Goal: Task Accomplishment & Management: Complete application form

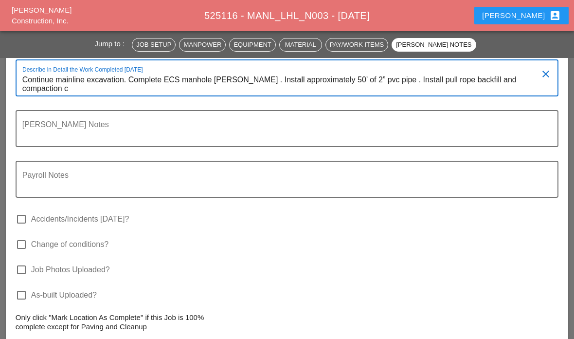
scroll to position [2306, 0]
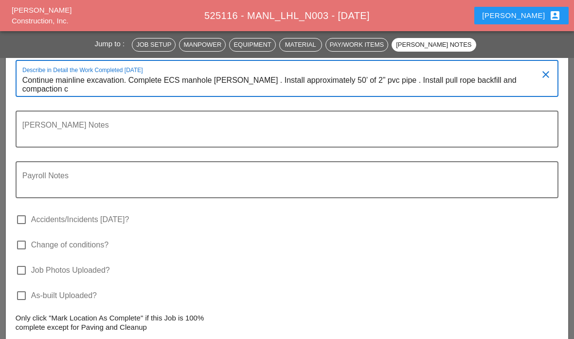
click at [496, 92] on textarea "Continue mainline excavation. Complete ECS manhole [PERSON_NAME] . Install appr…" at bounding box center [283, 84] width 522 height 23
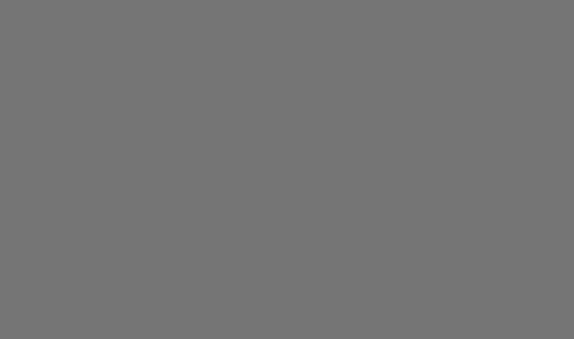
scroll to position [39, 0]
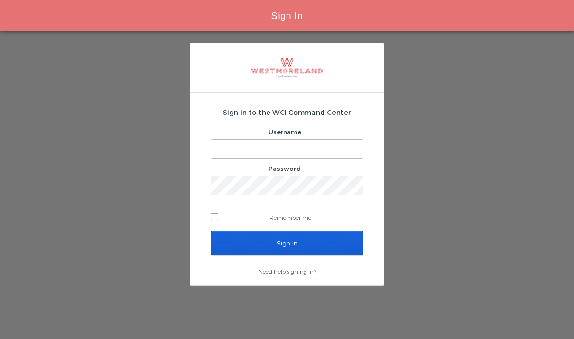
type input "[EMAIL_ADDRESS][PERSON_NAME][DOMAIN_NAME]"
click at [313, 231] on input "Sign In" at bounding box center [287, 243] width 153 height 24
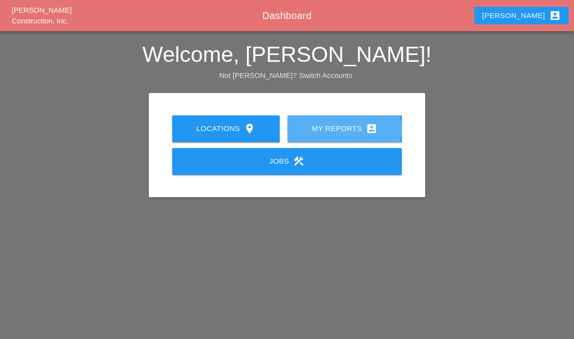
click at [374, 131] on icon "account_box" at bounding box center [372, 129] width 12 height 12
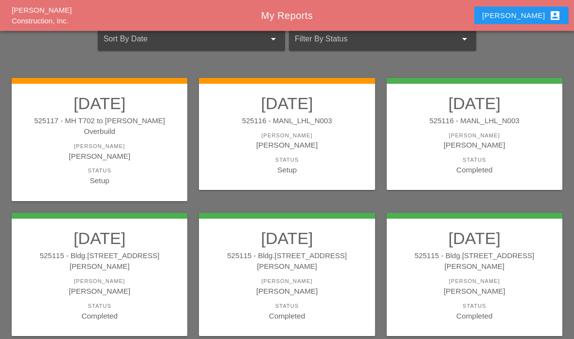
click at [319, 151] on link "08/22/2025 525116 - MANL_LHL_N003 Foreman Gillie Etnel Status Setup" at bounding box center [287, 135] width 156 height 82
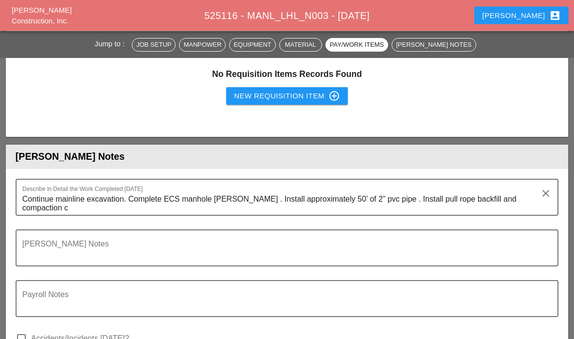
scroll to position [2188, 0]
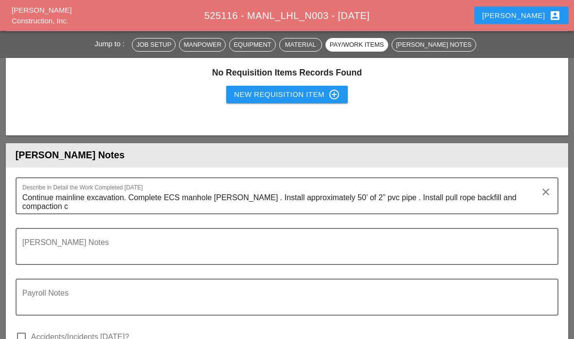
click at [525, 198] on textarea "Continue mainline excavation. Complete ECS manhole [PERSON_NAME] . Install appr…" at bounding box center [283, 201] width 522 height 23
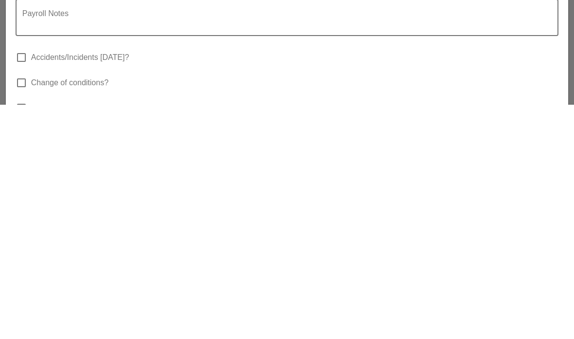
scroll to position [2251, 0]
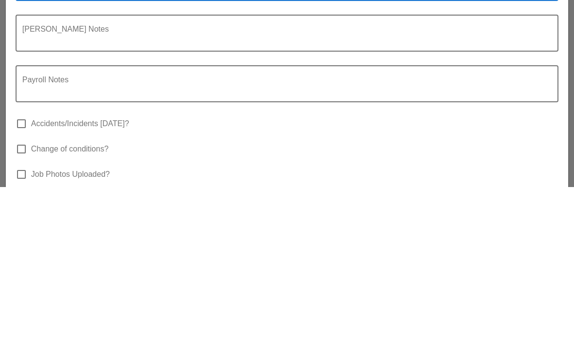
type textarea "Continue mainline excavation. Complete ECS manhole poe . Install approximately …"
click at [421, 207] on div at bounding box center [287, 210] width 532 height 6
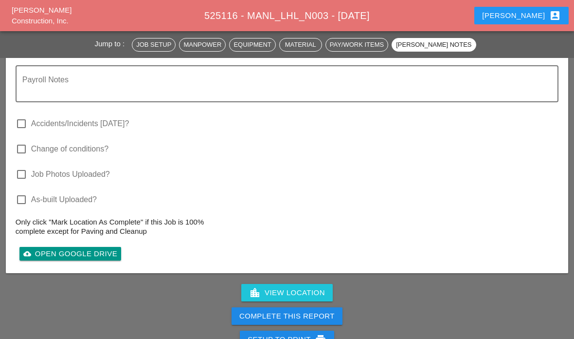
scroll to position [2439, 0]
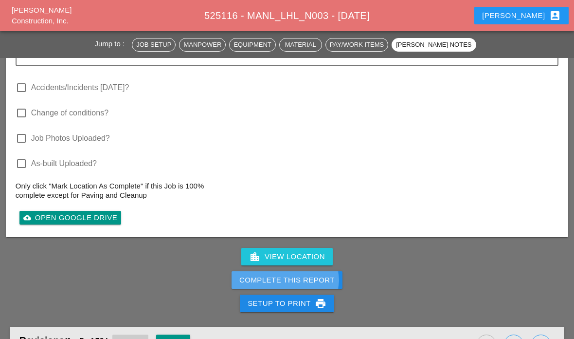
click at [310, 278] on div "Complete This Report" at bounding box center [287, 280] width 95 height 11
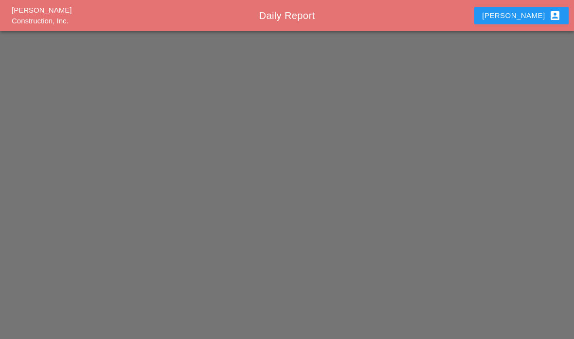
scroll to position [39, 0]
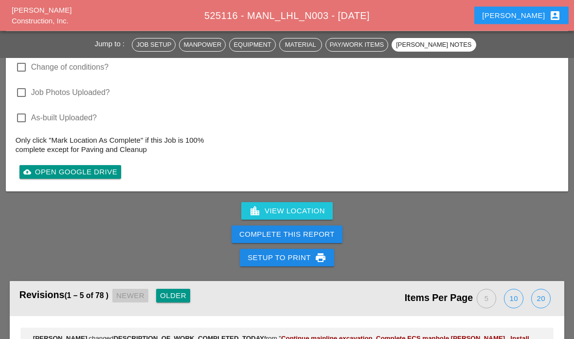
click at [314, 233] on div "Complete This Report" at bounding box center [287, 234] width 95 height 11
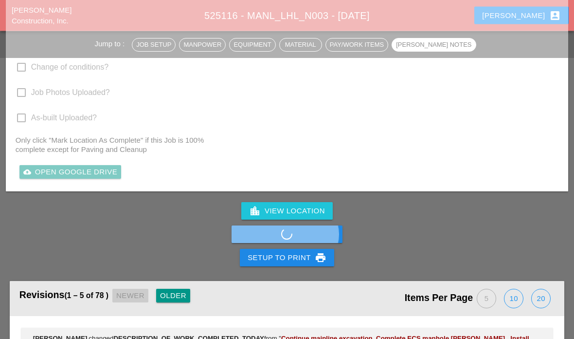
scroll to position [2485, 0]
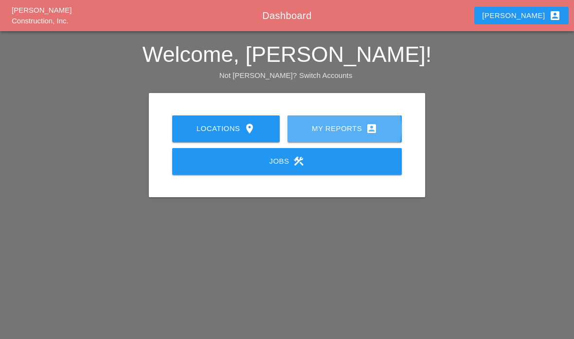
click at [363, 127] on div "My Reports account_box" at bounding box center [344, 129] width 83 height 12
